Goal: Information Seeking & Learning: Learn about a topic

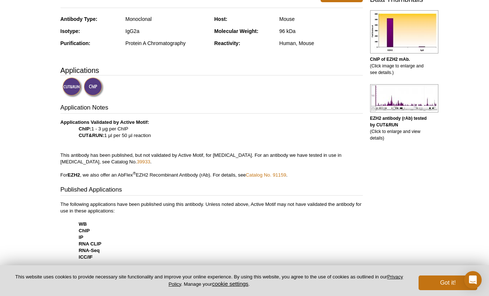
scroll to position [40, 0]
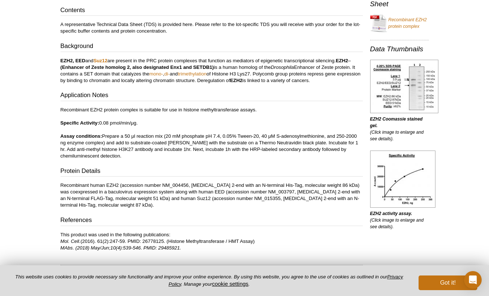
scroll to position [228, 0]
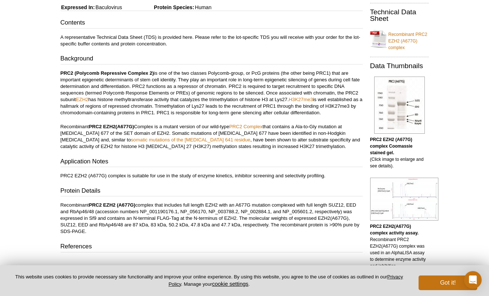
scroll to position [132, 0]
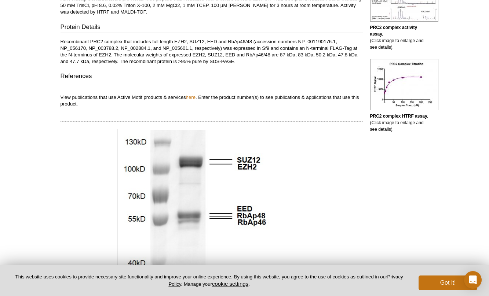
scroll to position [153, 0]
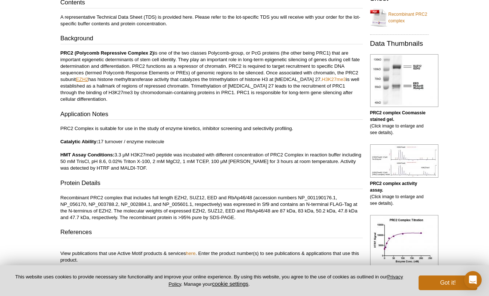
click at [86, 80] on link "EZH2" at bounding box center [82, 79] width 12 height 5
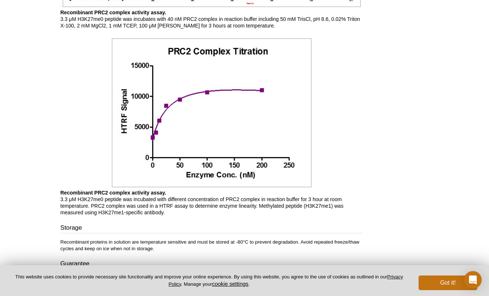
scroll to position [821, 0]
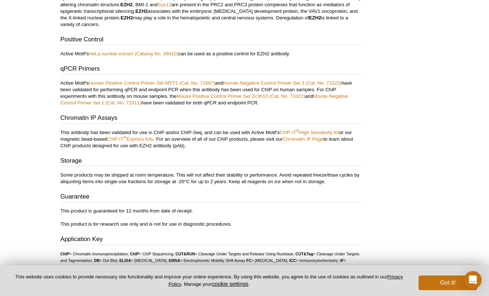
scroll to position [1378, 0]
